Goal: Information Seeking & Learning: Find specific fact

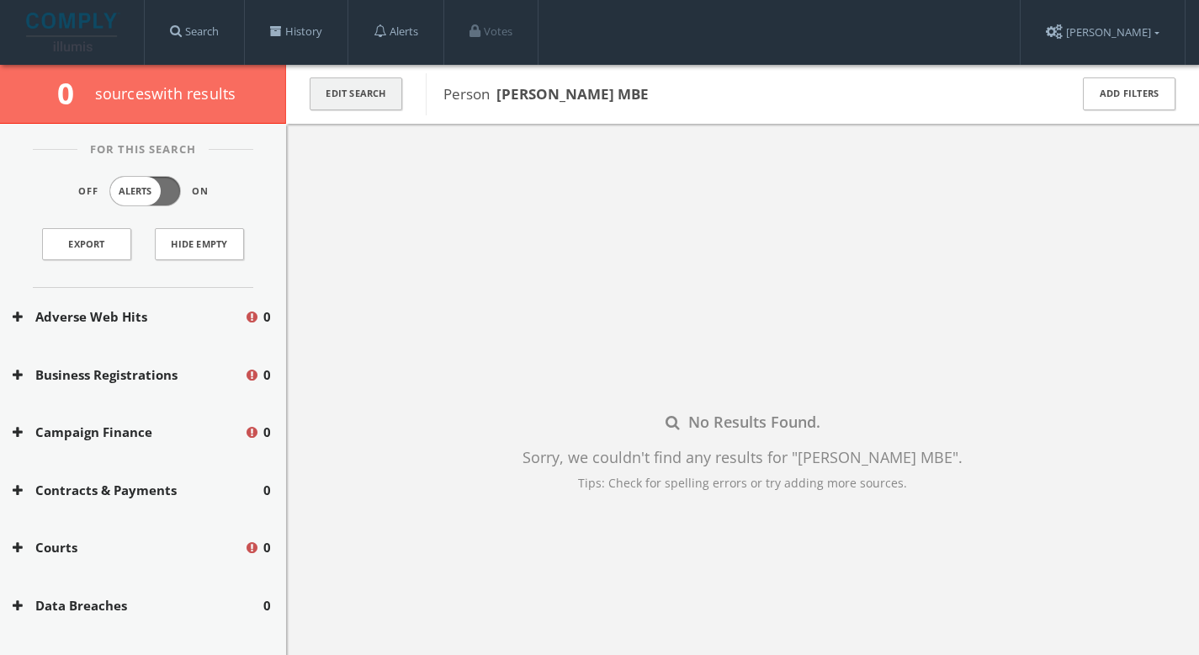
click at [364, 103] on button "Edit Search" at bounding box center [356, 93] width 93 height 33
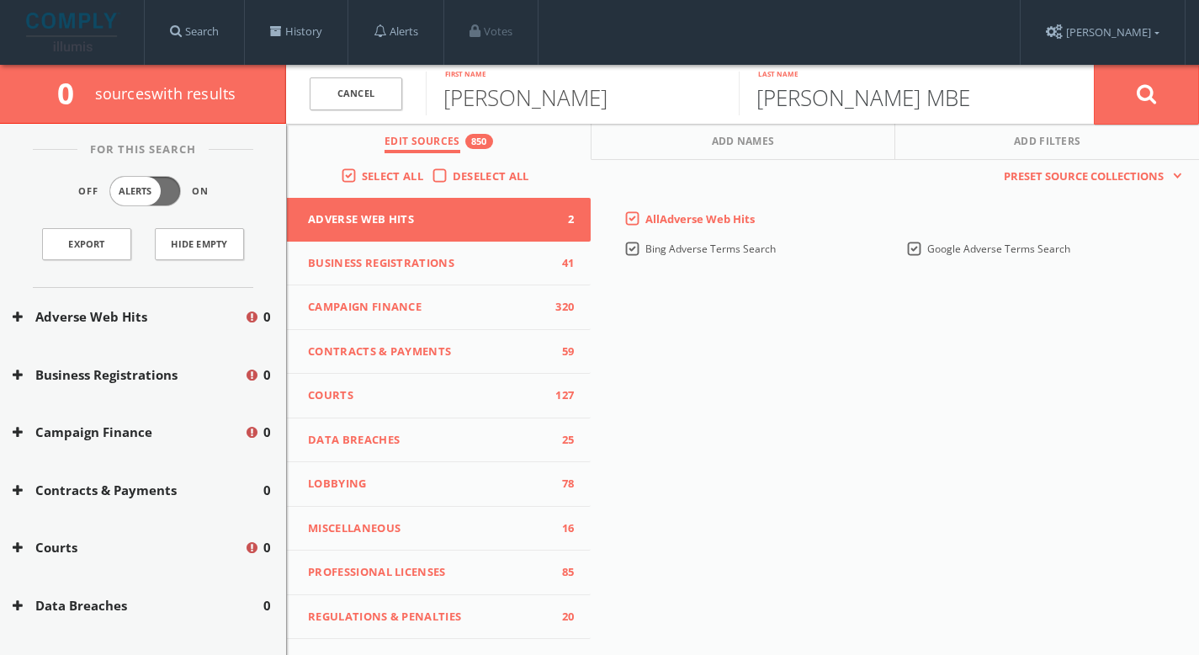
click at [906, 104] on input "[PERSON_NAME] MBE" at bounding box center [895, 94] width 313 height 44
type input "[PERSON_NAME]"
click at [1123, 105] on button at bounding box center [1146, 94] width 105 height 61
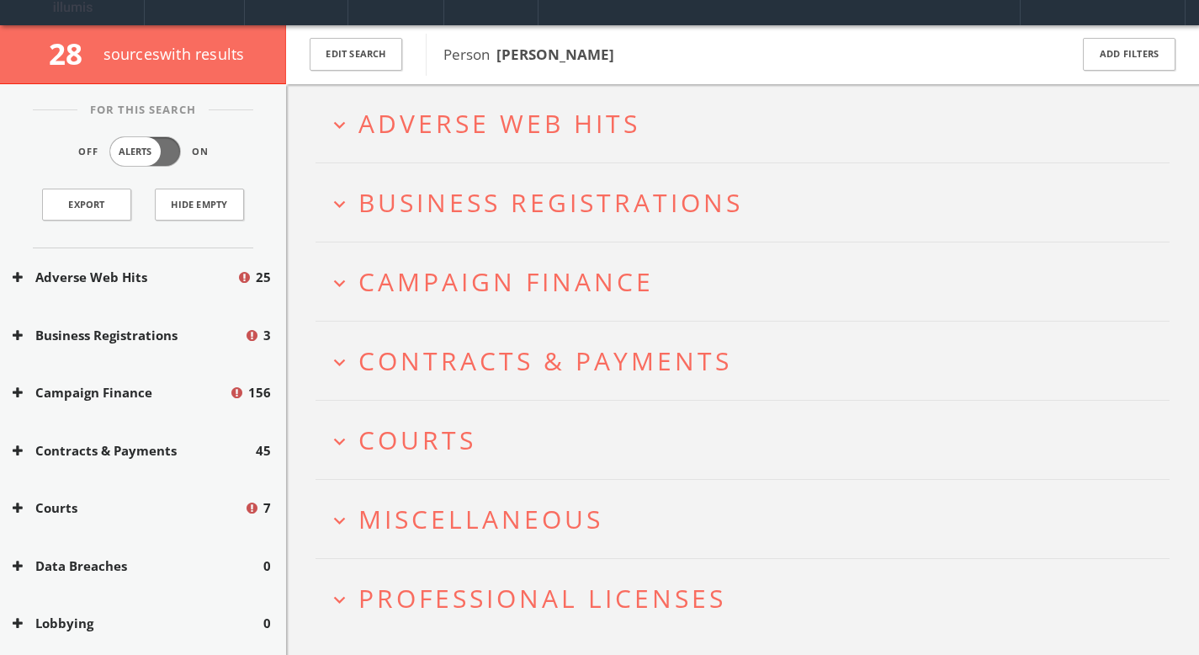
click at [475, 505] on span "Miscellaneous" at bounding box center [480, 519] width 245 height 35
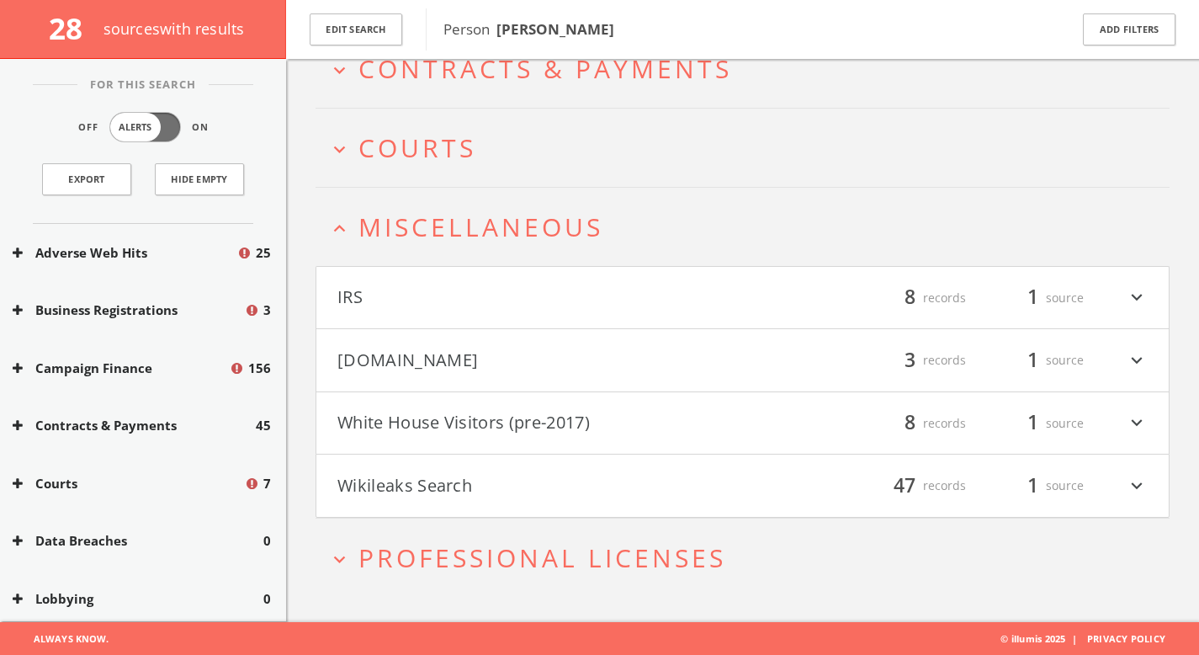
click at [505, 361] on button "[DOMAIN_NAME]" at bounding box center [540, 360] width 406 height 29
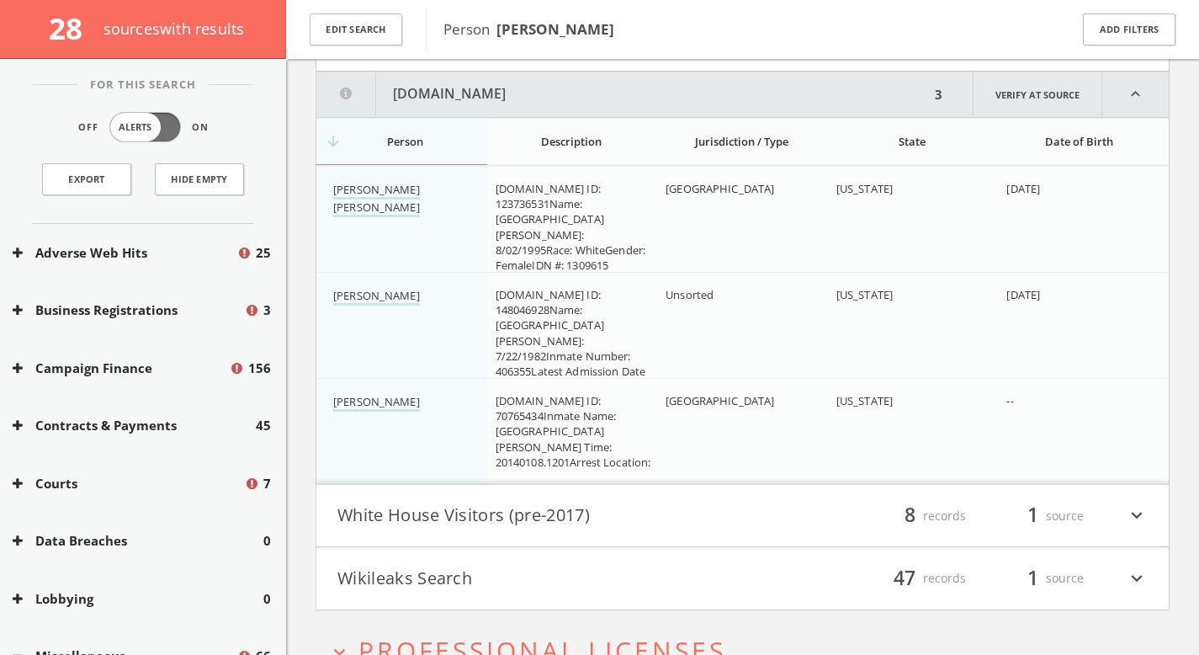
scroll to position [672, 0]
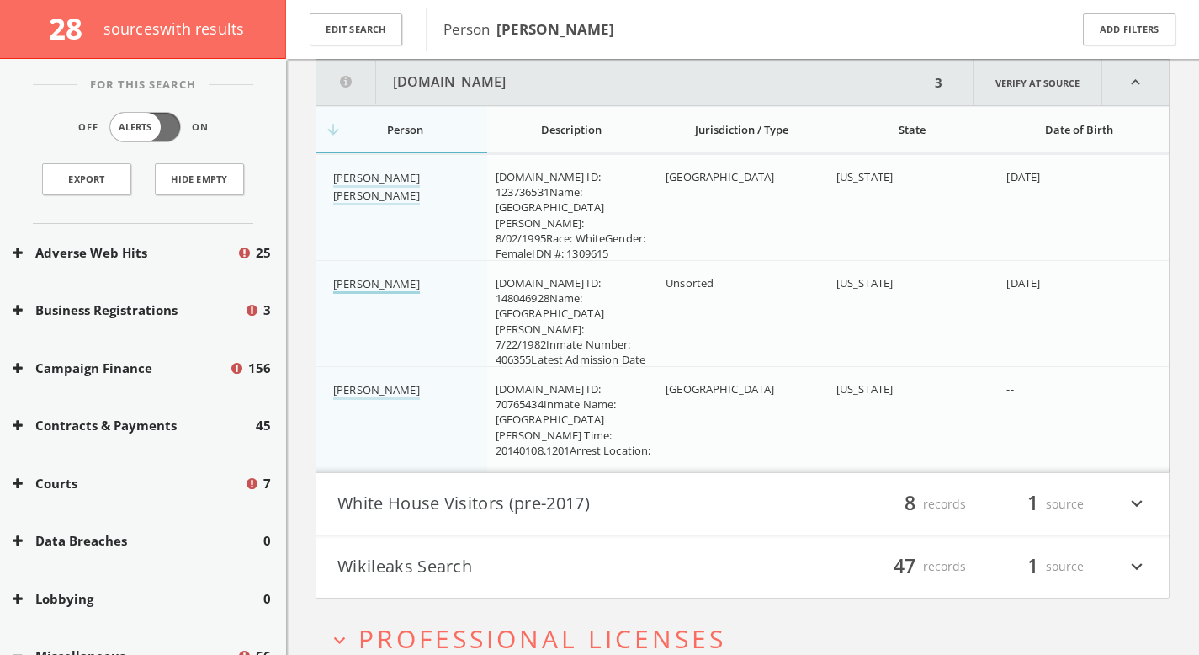
click at [374, 284] on link "[PERSON_NAME]" at bounding box center [376, 285] width 87 height 18
click at [394, 178] on link "[PERSON_NAME] [PERSON_NAME]" at bounding box center [376, 187] width 87 height 35
click at [392, 390] on link "[PERSON_NAME]" at bounding box center [376, 391] width 87 height 18
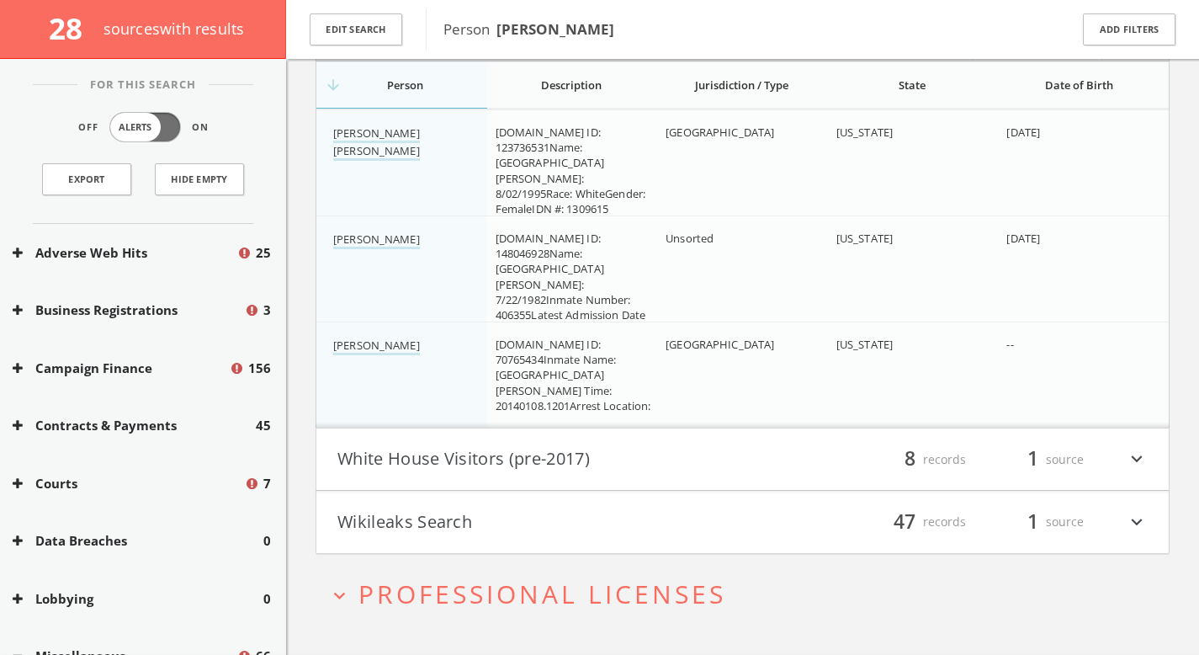
click at [443, 527] on button "Wikileaks Search" at bounding box center [540, 521] width 406 height 29
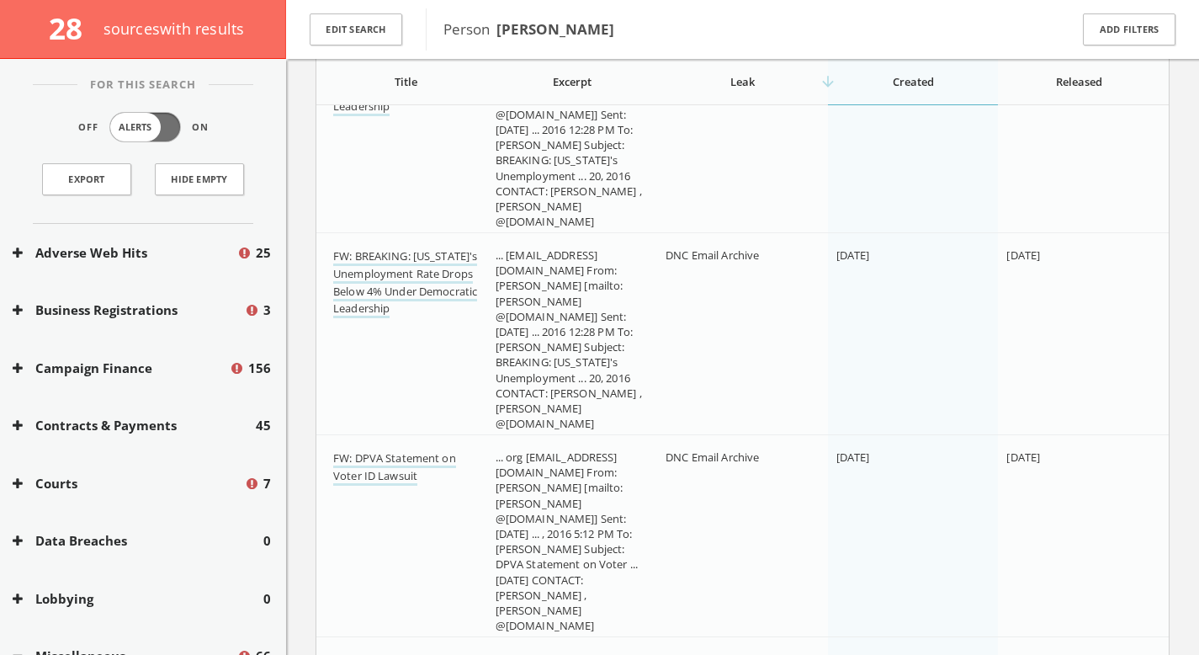
scroll to position [467, 0]
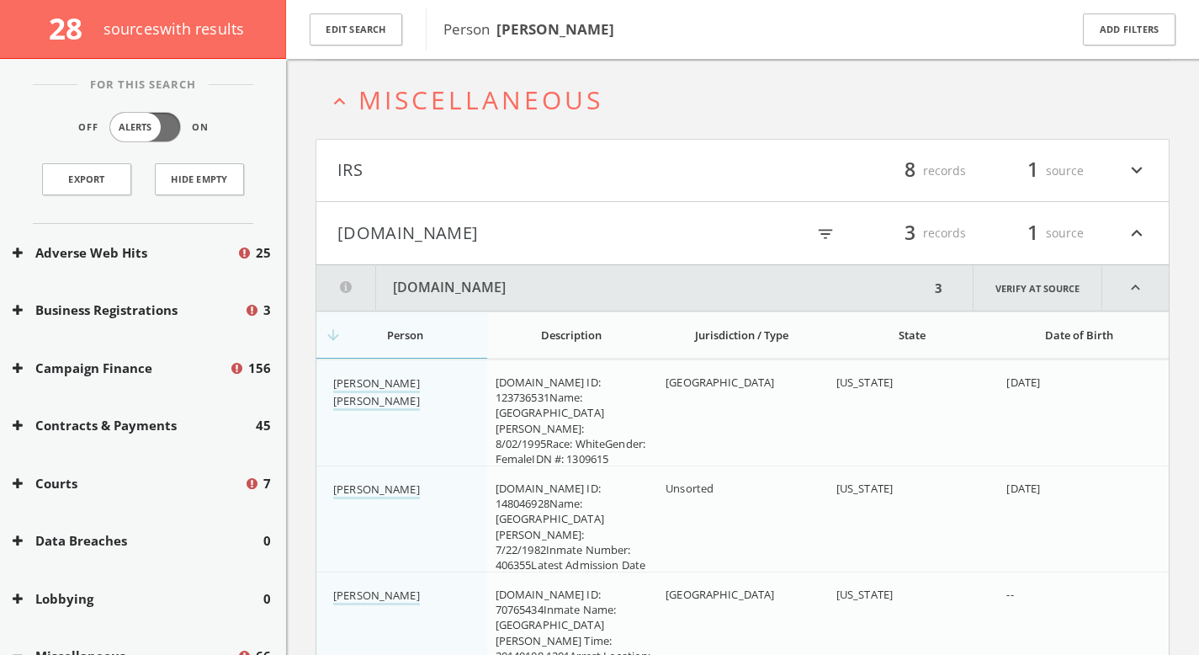
click at [497, 228] on button "[DOMAIN_NAME]" at bounding box center [540, 233] width 406 height 29
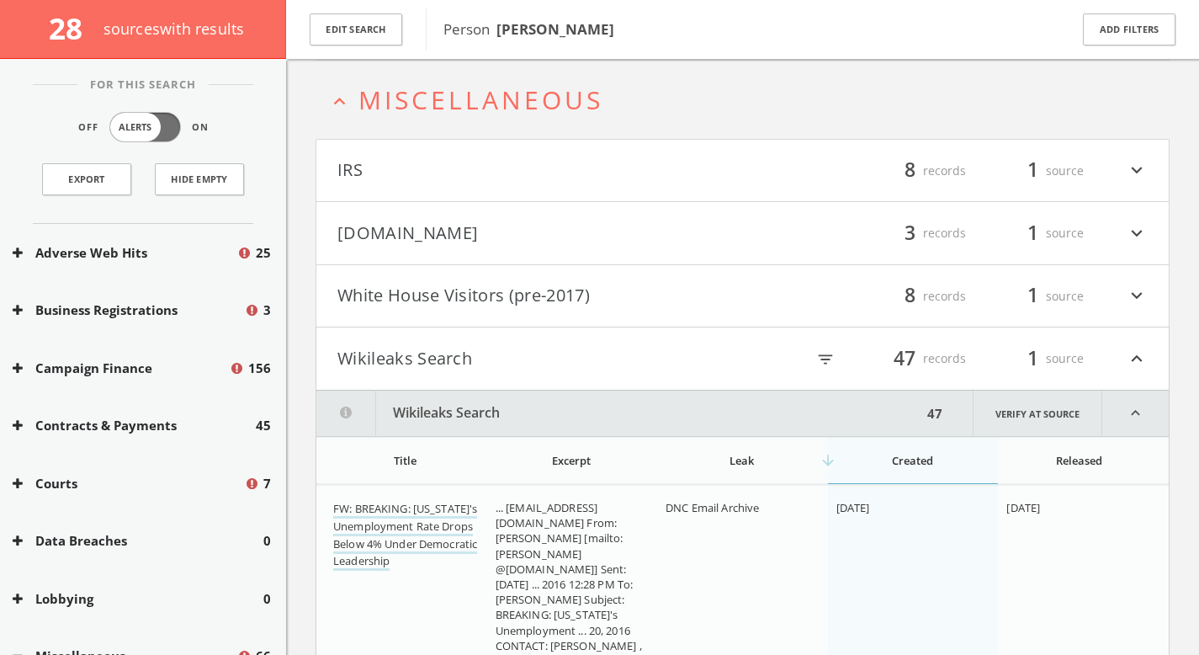
click at [480, 198] on h4 "IRS filter_list 8 records 1 source expand_more" at bounding box center [742, 171] width 852 height 62
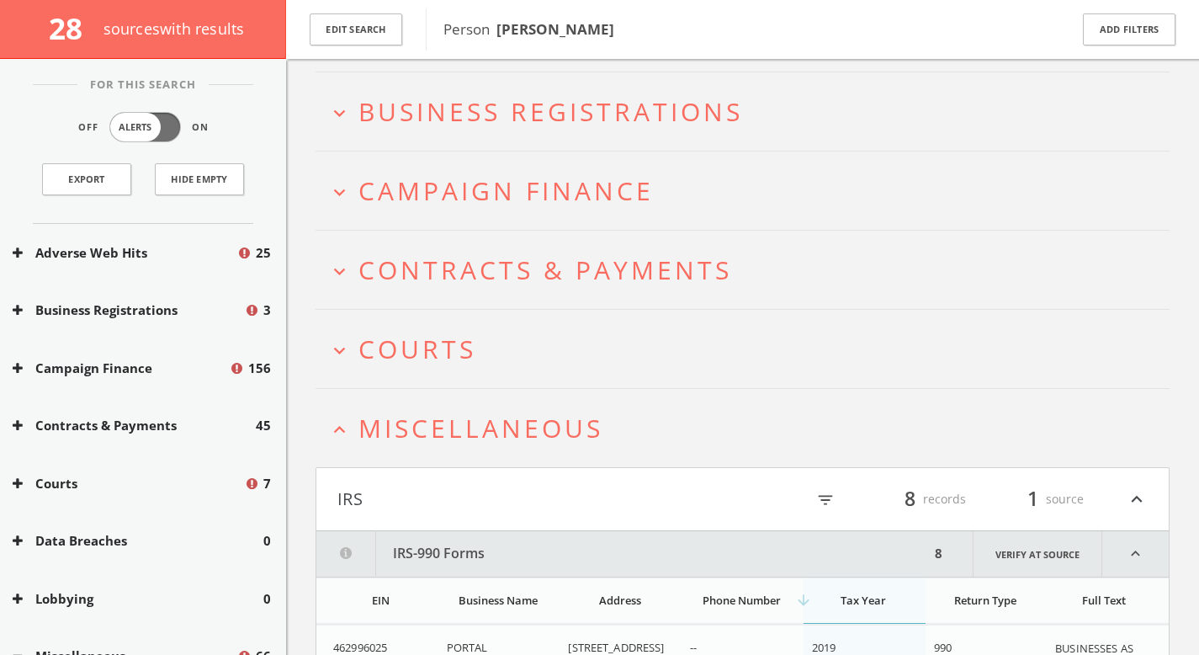
scroll to position [323, 0]
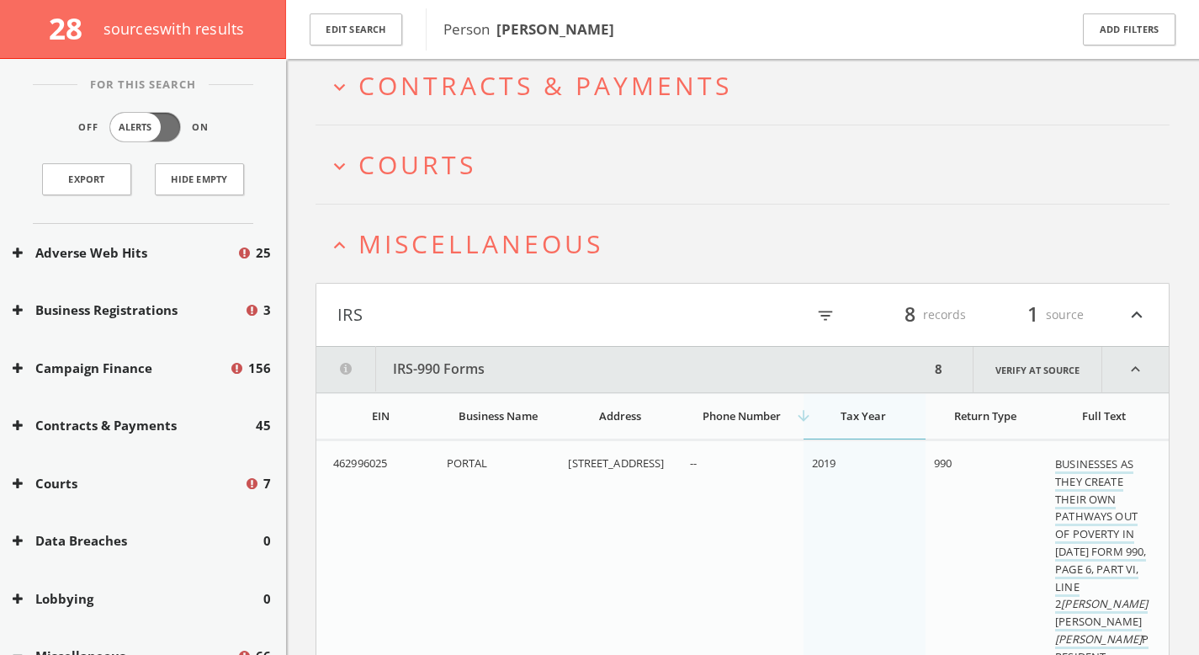
click at [553, 295] on h4 "IRS filter_list 8 records 1 source expand_less" at bounding box center [742, 315] width 852 height 62
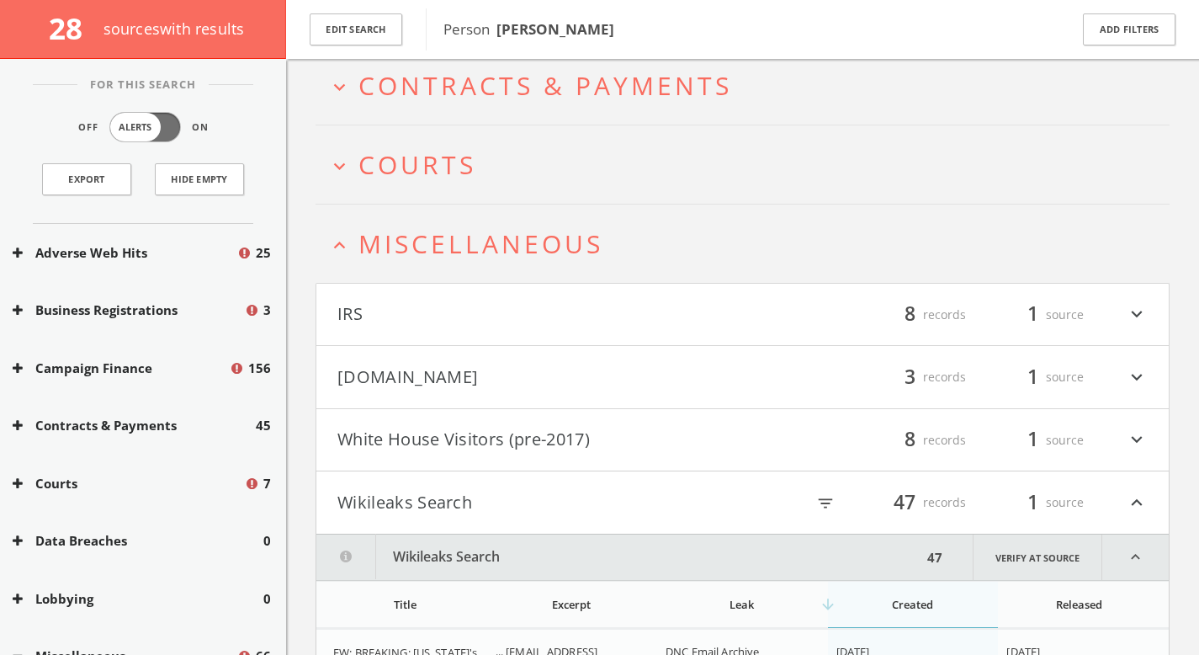
click at [528, 269] on h2 "expand_less Miscellaneous" at bounding box center [743, 243] width 854 height 78
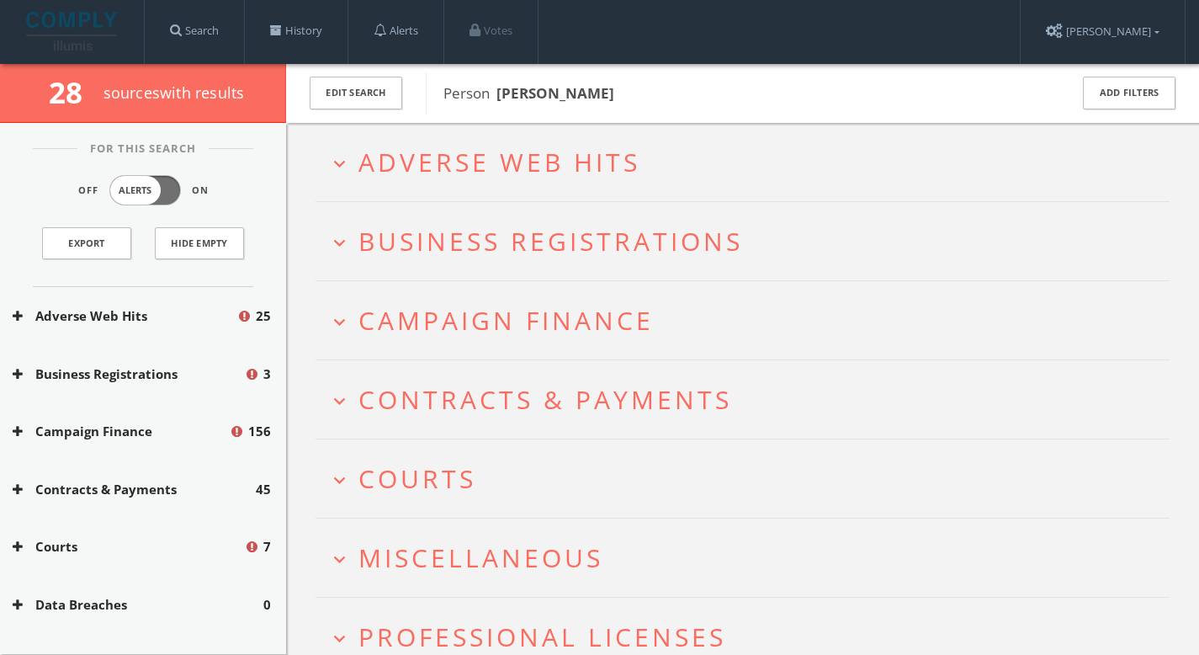
scroll to position [0, 0]
click at [545, 186] on h2 "expand_more Adverse Web Hits" at bounding box center [743, 163] width 854 height 78
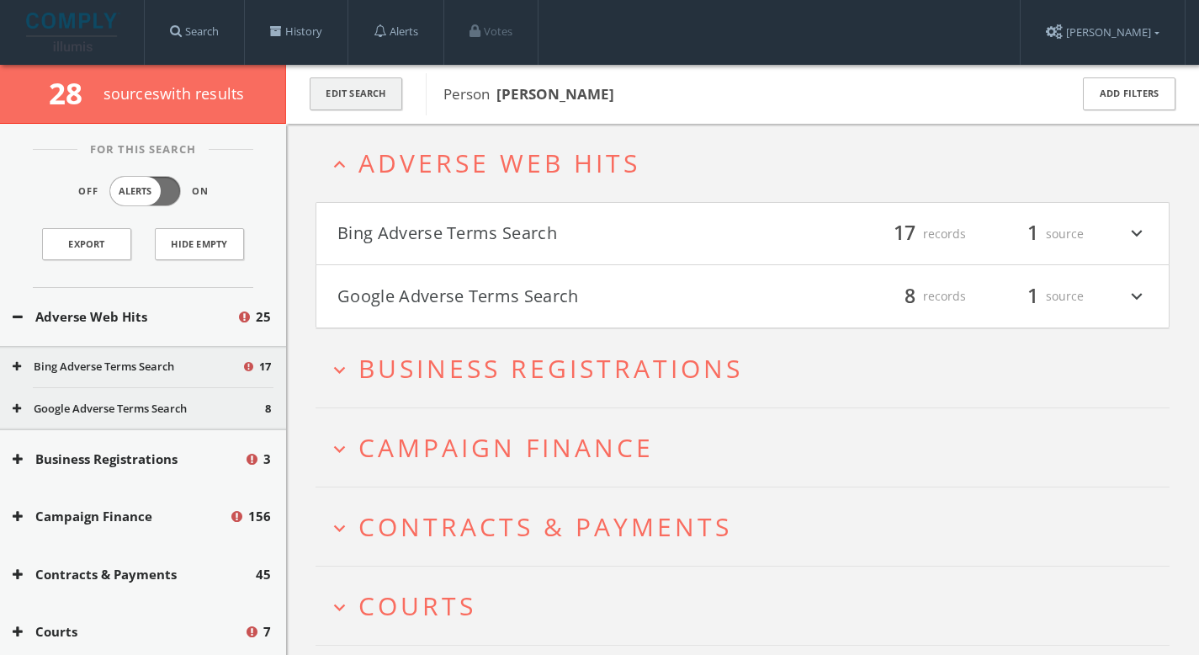
click at [385, 90] on button "Edit Search" at bounding box center [356, 93] width 93 height 33
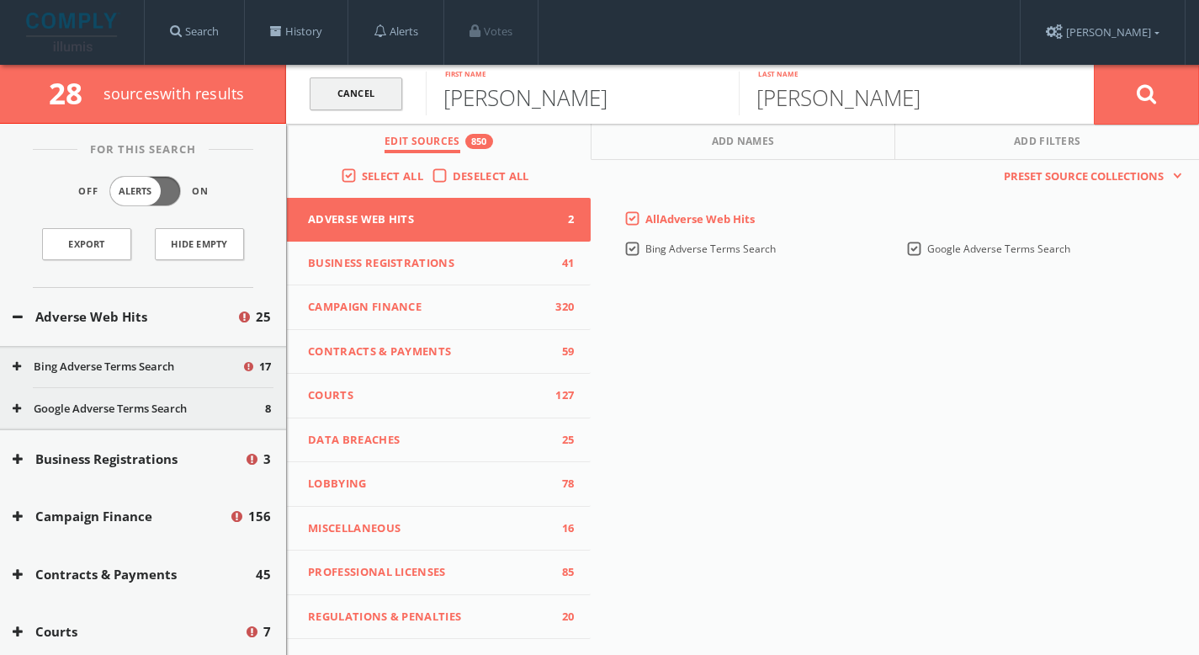
drag, startPoint x: 582, startPoint y: 100, endPoint x: 383, endPoint y: 101, distance: 198.6
click at [383, 101] on form "Cancel [PERSON_NAME] First name [PERSON_NAME] Last name Cancel" at bounding box center [742, 94] width 913 height 59
type input "[PERSON_NAME]"
click at [1160, 85] on button at bounding box center [1146, 94] width 105 height 61
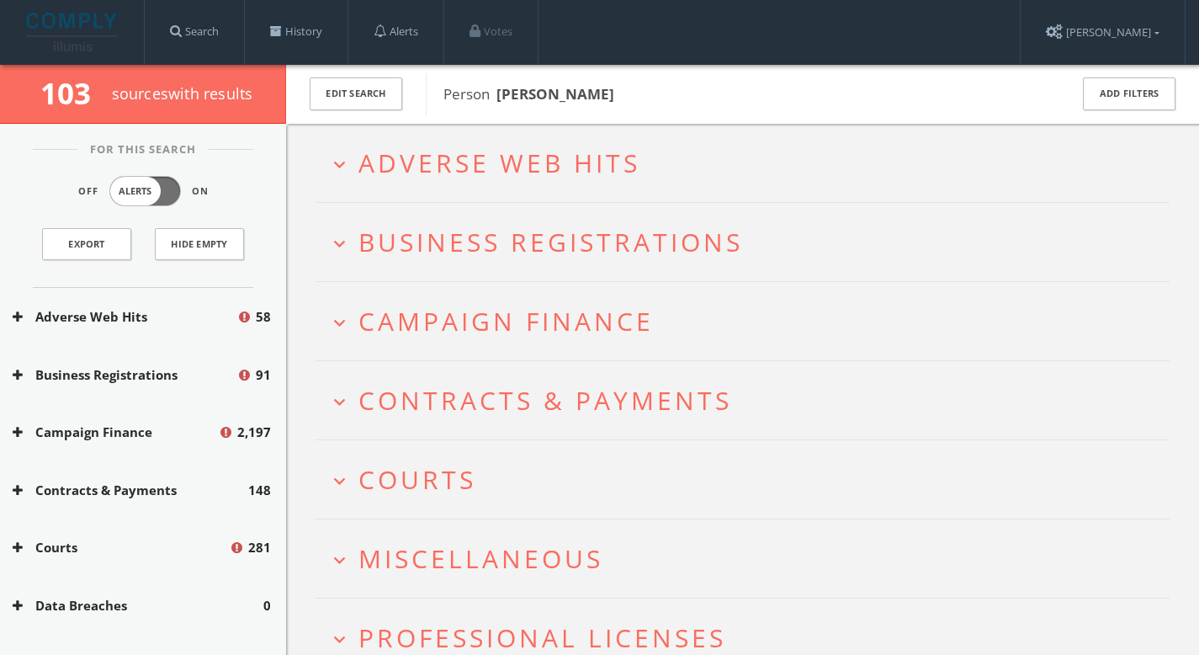
click at [390, 151] on span "Adverse Web Hits" at bounding box center [499, 163] width 282 height 35
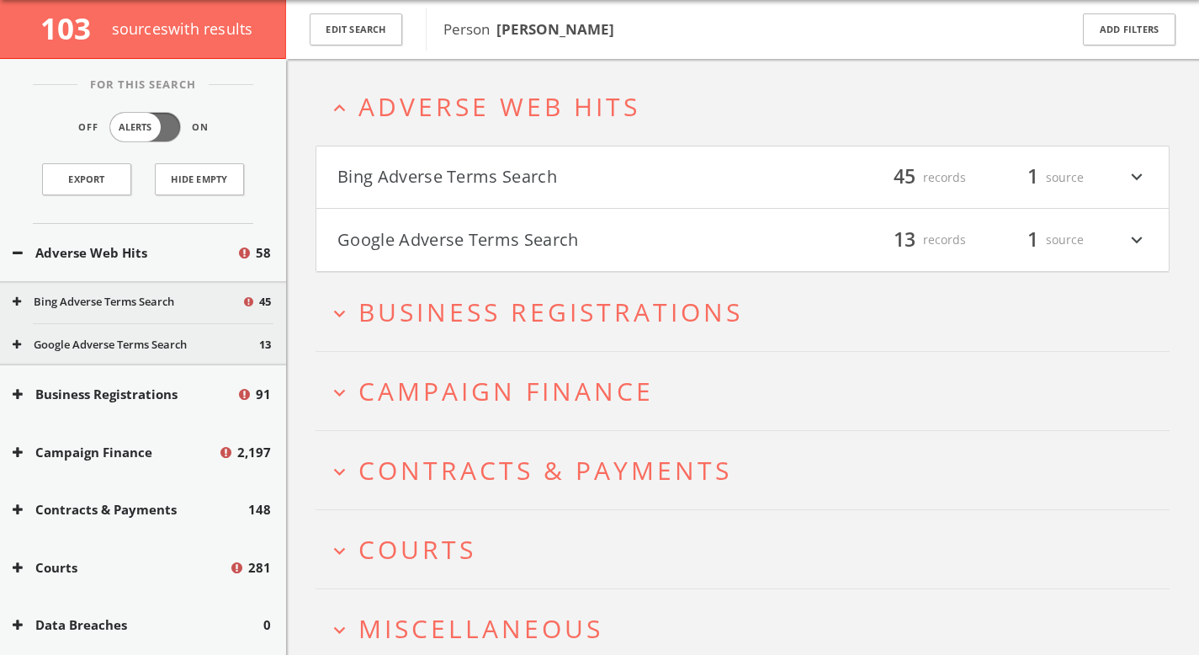
click at [515, 299] on span "Business Registrations" at bounding box center [550, 312] width 385 height 35
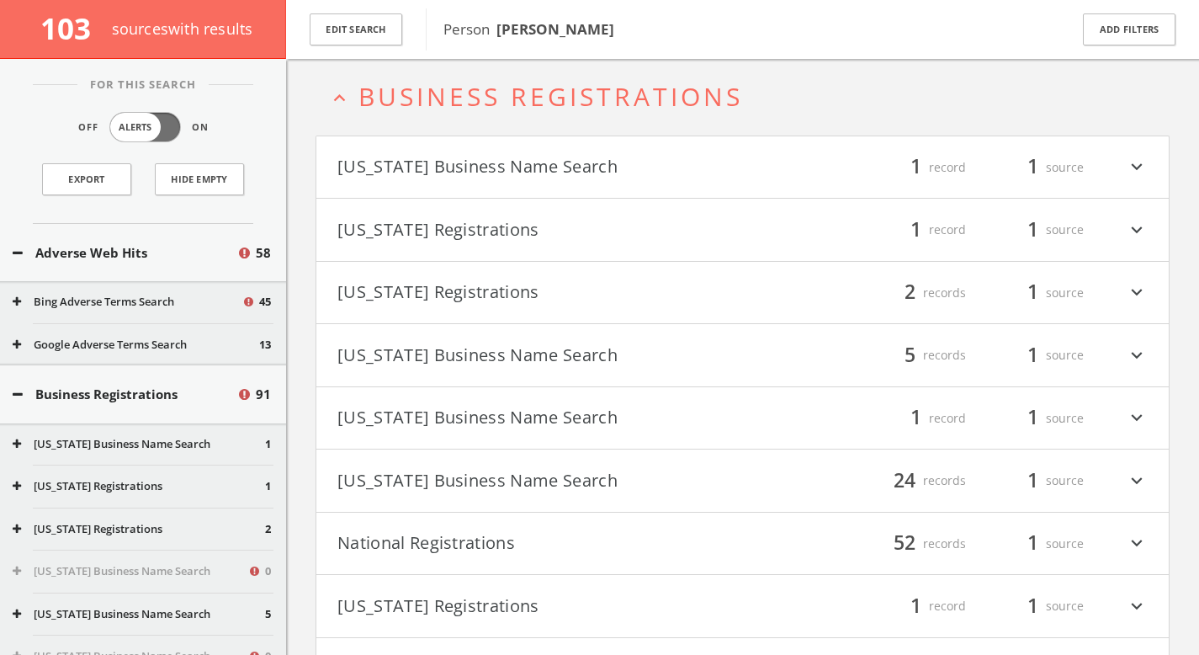
scroll to position [693, 0]
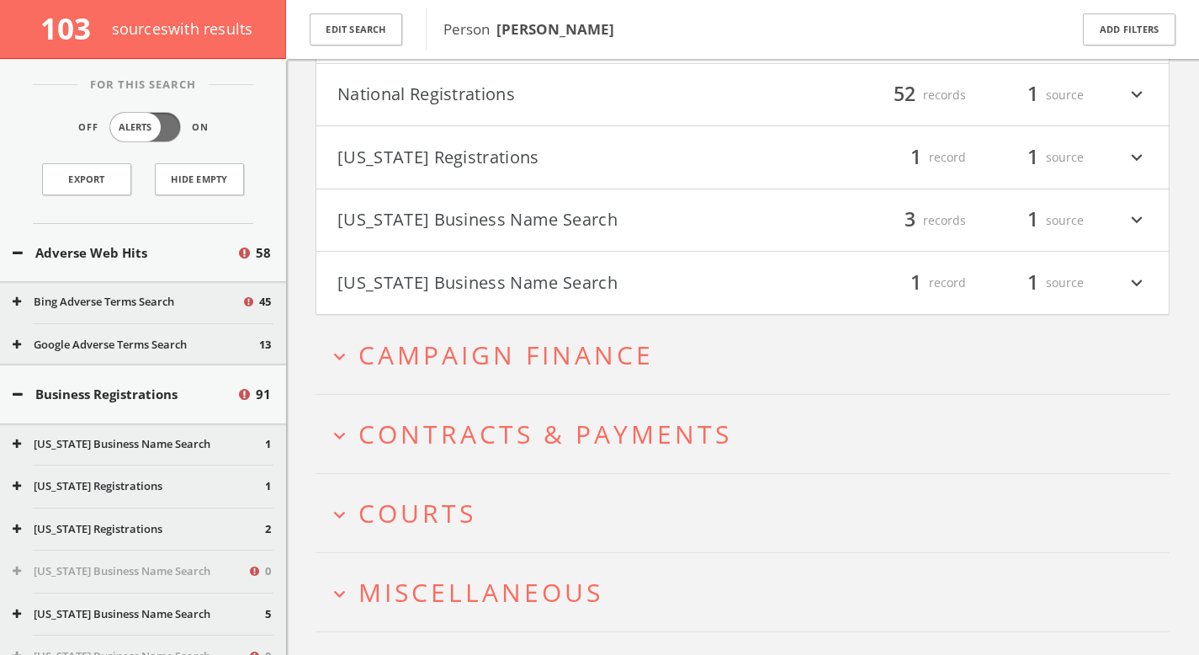
click at [499, 487] on h2 "expand_more Courts" at bounding box center [743, 513] width 854 height 78
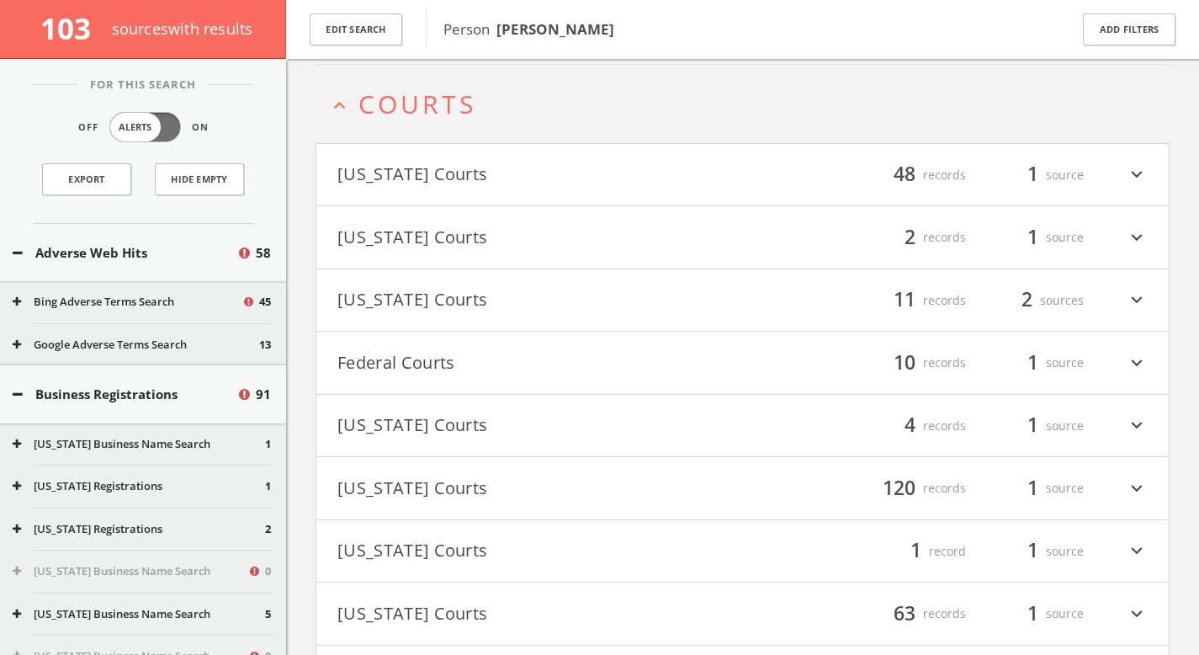
scroll to position [1143, 0]
